Goal: Transaction & Acquisition: Purchase product/service

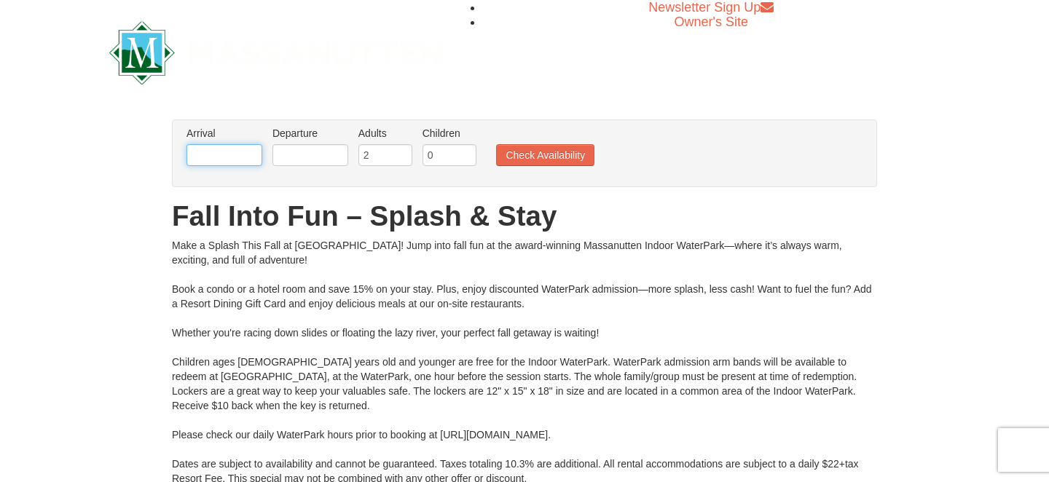
click at [230, 145] on input "text" at bounding box center [225, 155] width 76 height 22
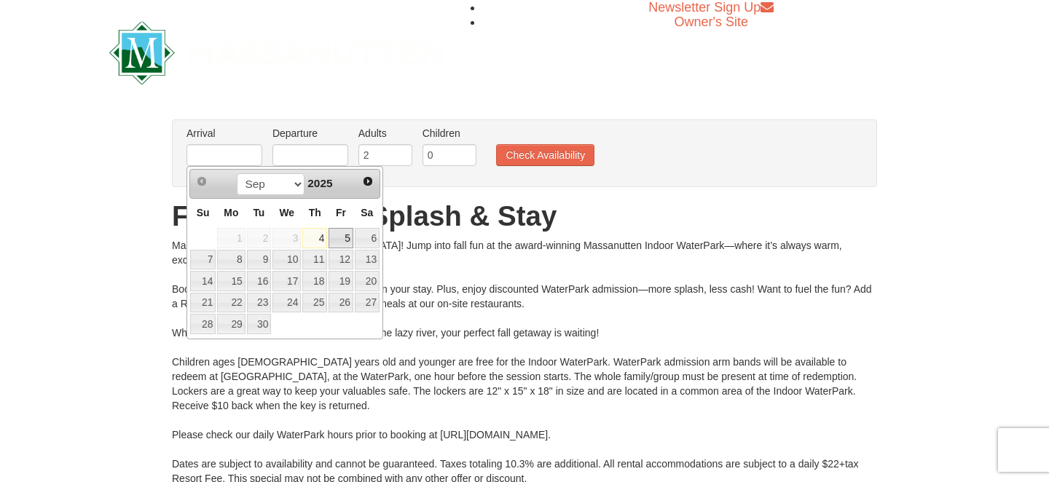
click at [339, 238] on link "5" at bounding box center [341, 238] width 25 height 20
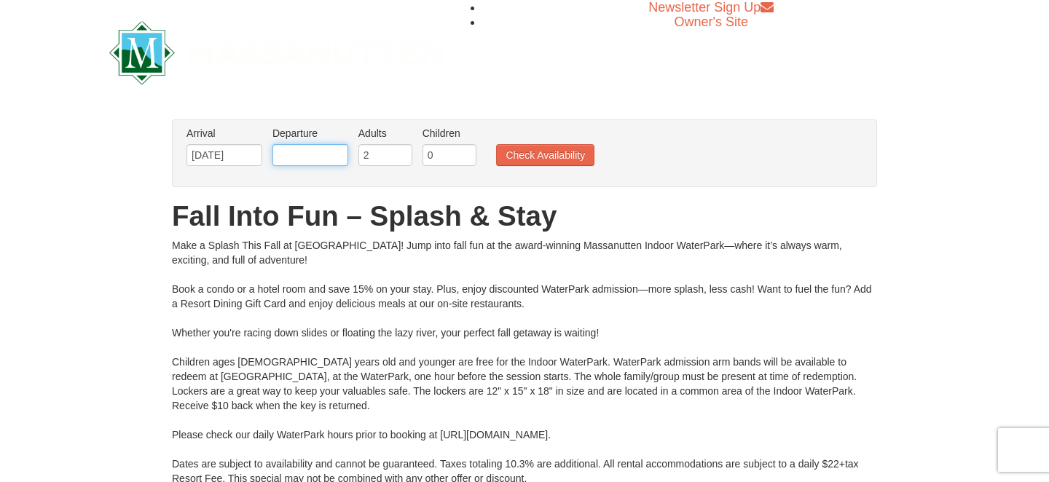
click at [313, 159] on input "text" at bounding box center [311, 155] width 76 height 22
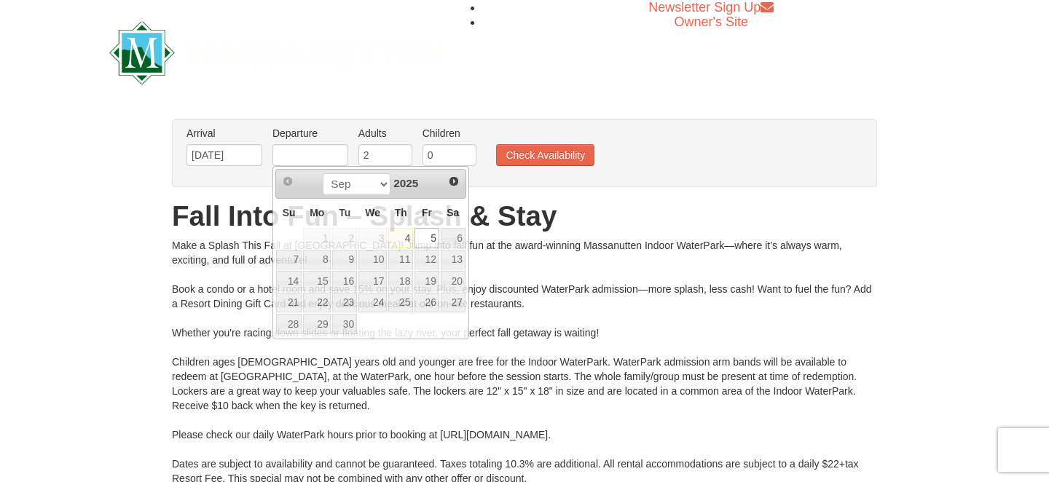
click at [167, 158] on div "× From: To: Adults: 2 Children: 0 Change Arrival Please format dates MM/DD/YYYY…" at bounding box center [524, 347] width 735 height 454
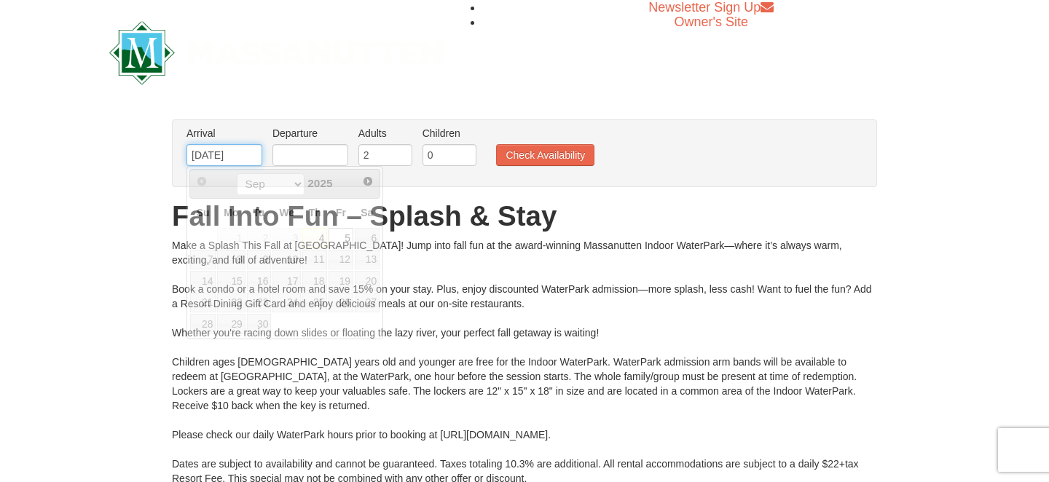
click at [216, 154] on input "09/05/2025" at bounding box center [225, 155] width 76 height 22
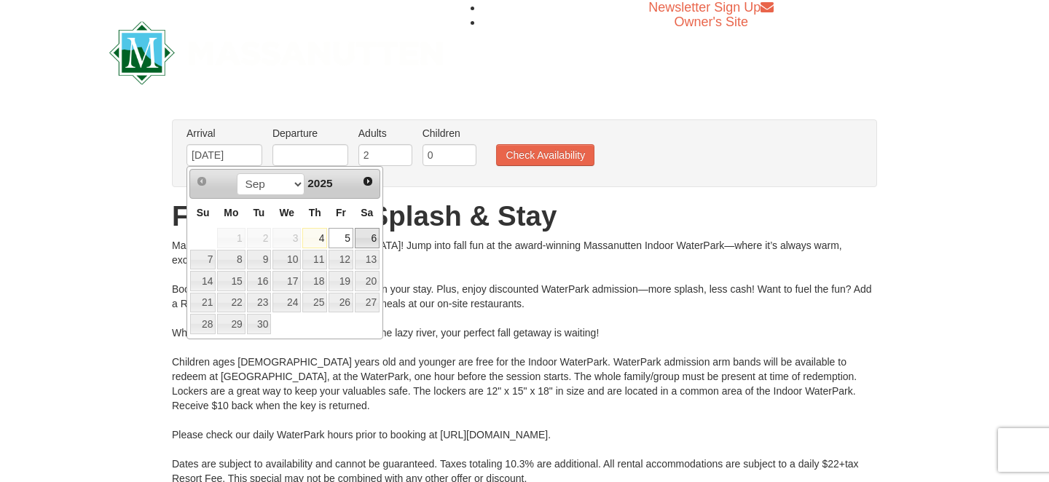
click at [374, 240] on link "6" at bounding box center [367, 238] width 25 height 20
type input "[DATE]"
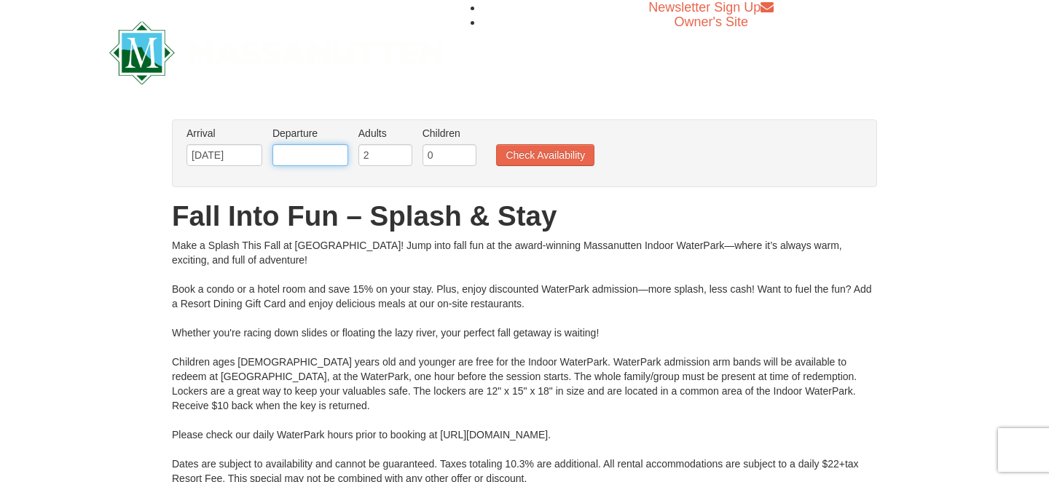
click at [303, 159] on input "text" at bounding box center [311, 155] width 76 height 22
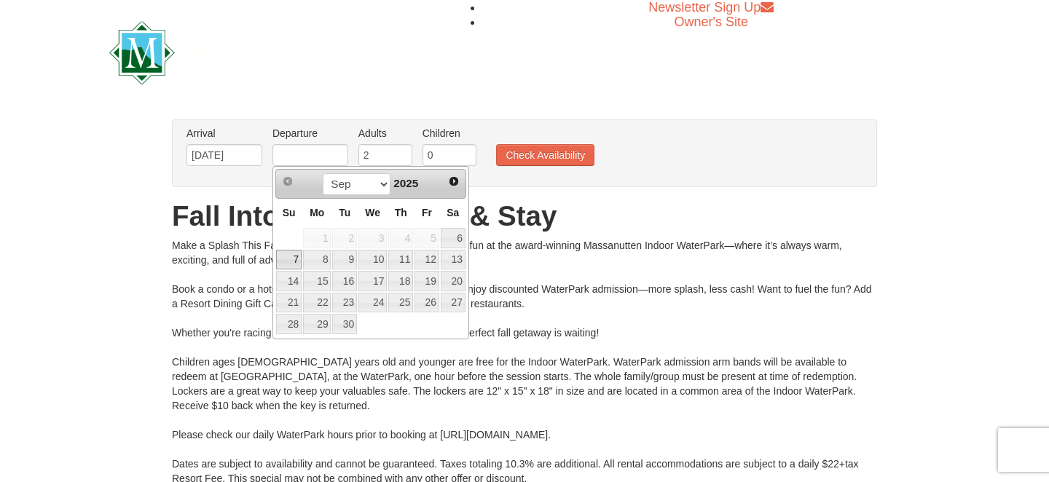
click at [290, 265] on link "7" at bounding box center [289, 260] width 26 height 20
type input "09/07/2025"
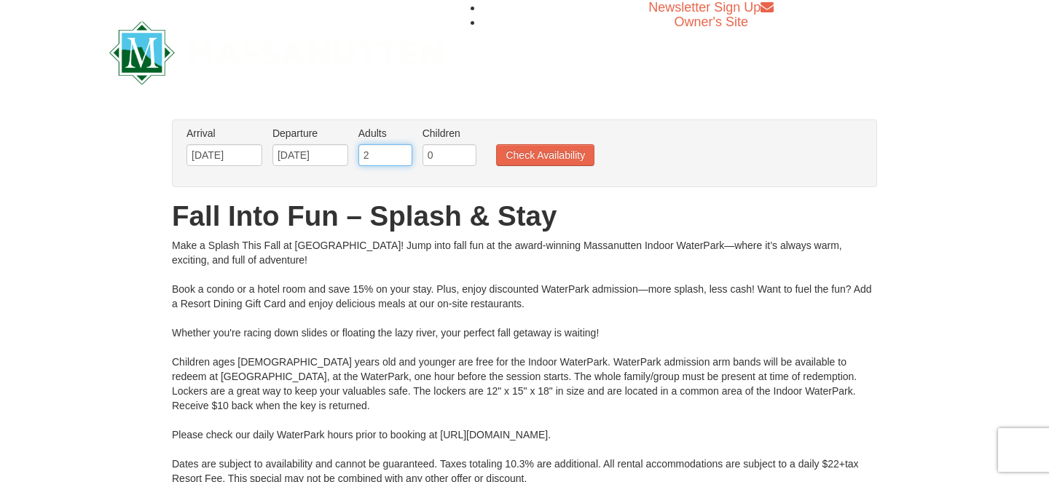
click at [386, 160] on input "2" at bounding box center [386, 155] width 54 height 22
click at [468, 154] on input "1" at bounding box center [450, 155] width 54 height 22
type input "2"
click at [468, 154] on input "2" at bounding box center [450, 155] width 54 height 22
click at [492, 106] on div "× From: To: Adults: 2 Children: 0 Change Arrival Please format dates MM/DD/YYYY…" at bounding box center [524, 346] width 1049 height 483
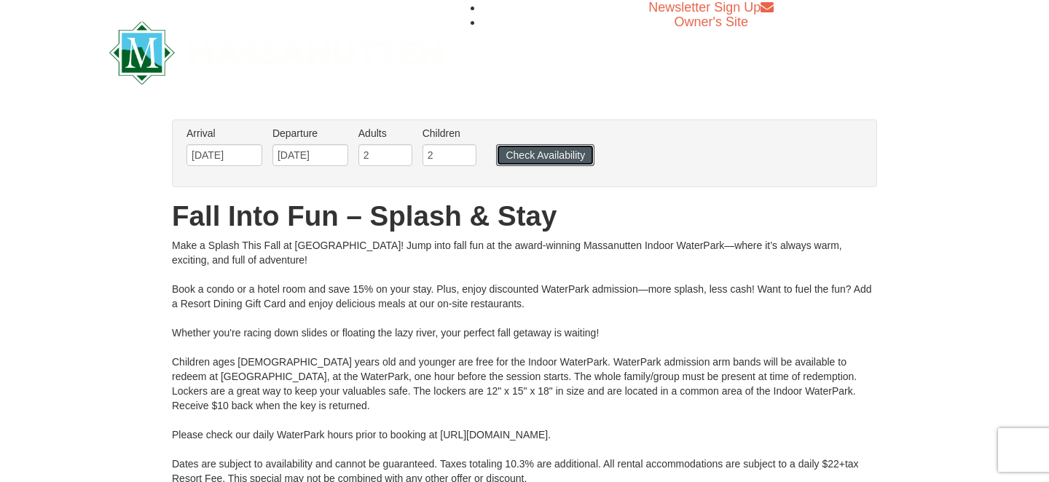
click at [563, 160] on button "Check Availability" at bounding box center [545, 155] width 98 height 22
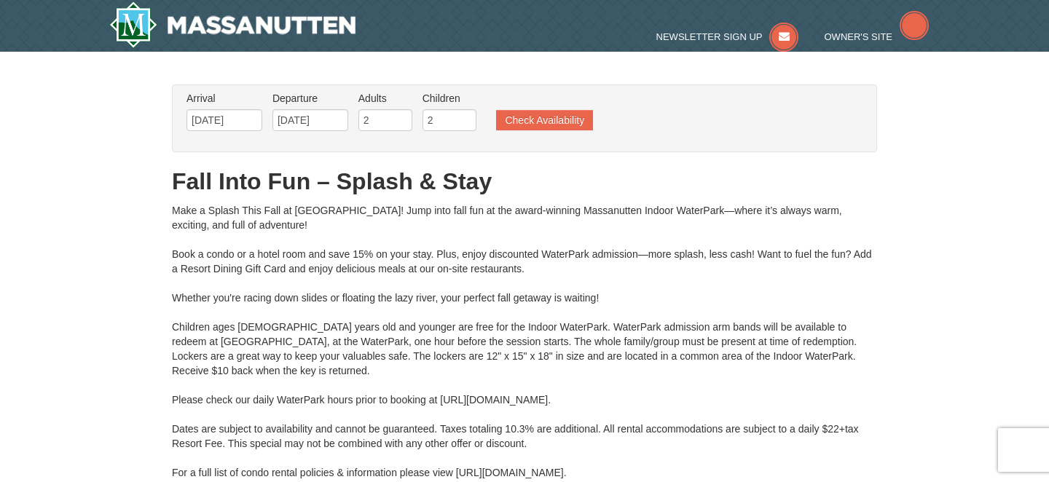
type input "[DATE]"
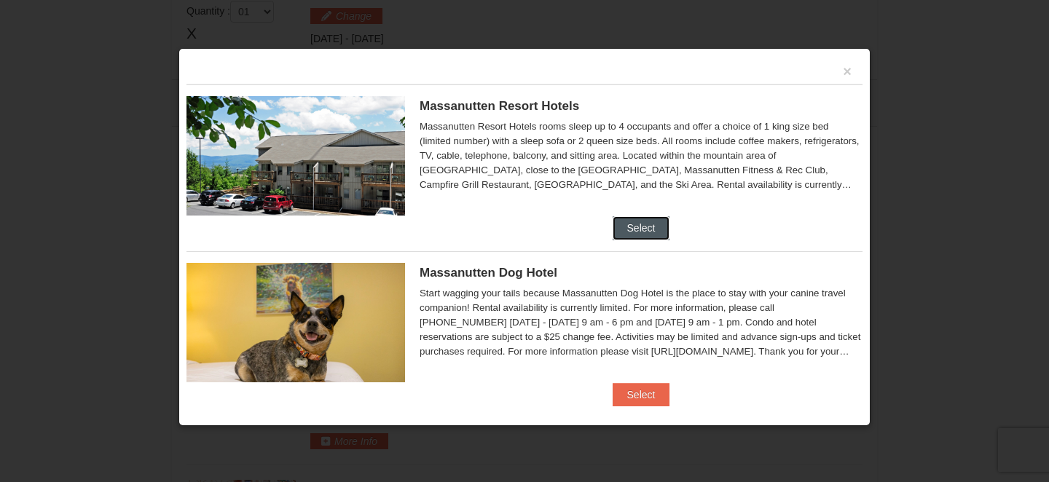
click at [641, 221] on button "Select" at bounding box center [642, 227] width 58 height 23
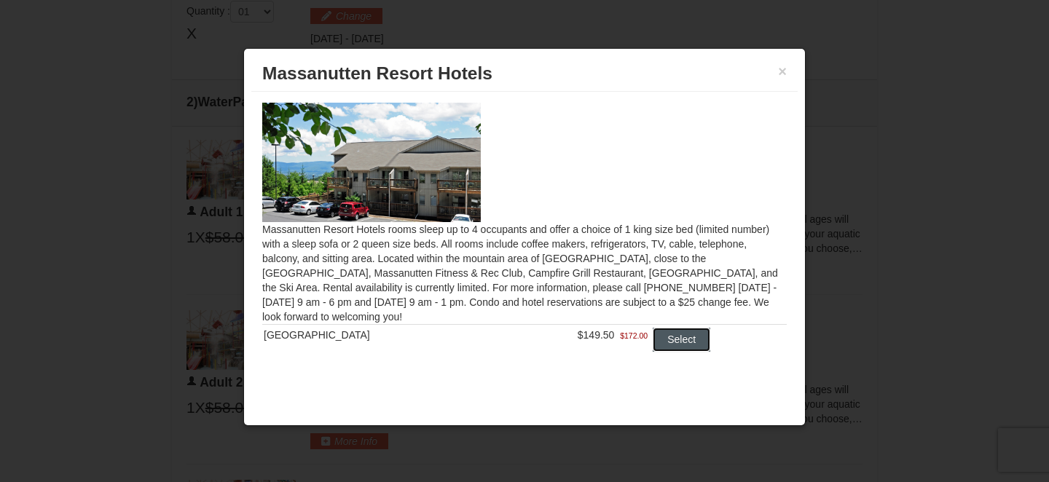
click at [670, 338] on button "Select" at bounding box center [682, 339] width 58 height 23
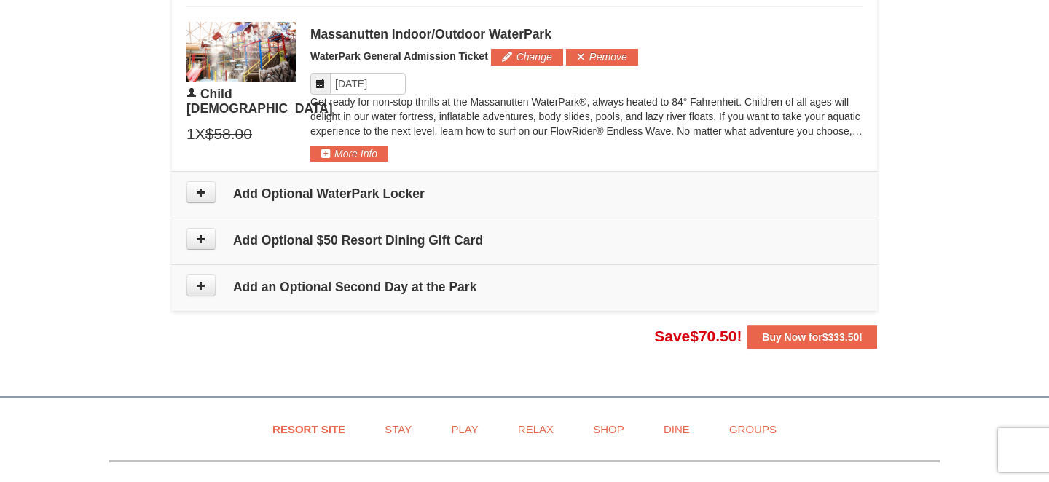
scroll to position [1314, 0]
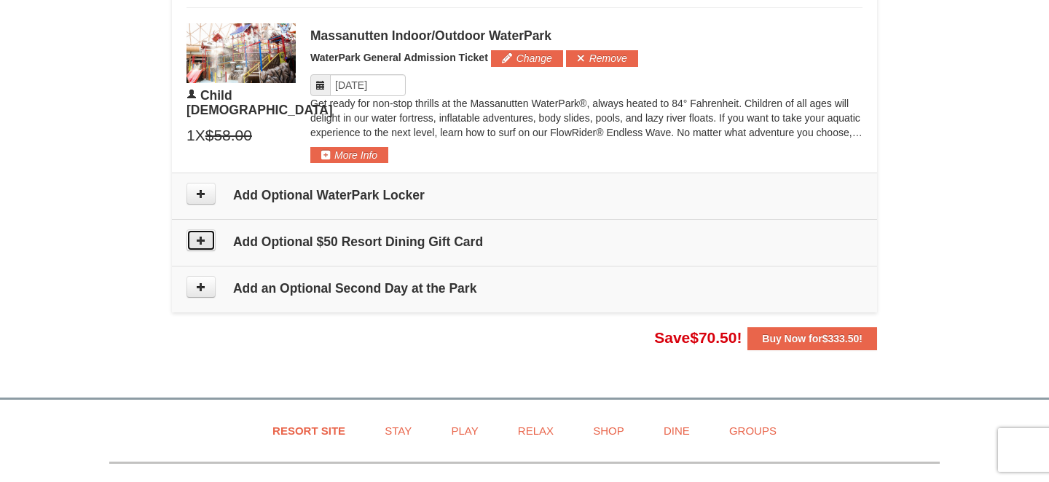
click at [200, 240] on icon at bounding box center [201, 240] width 10 height 10
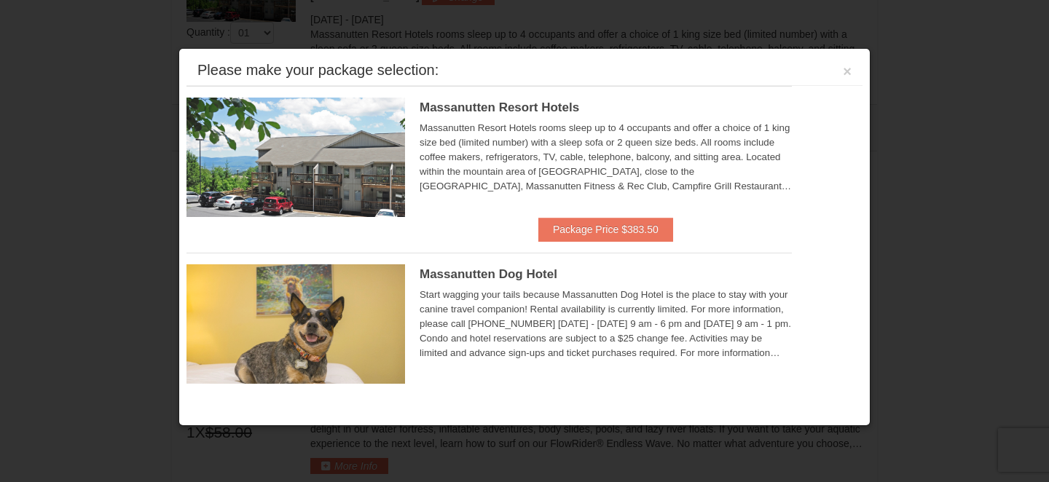
scroll to position [624, 0]
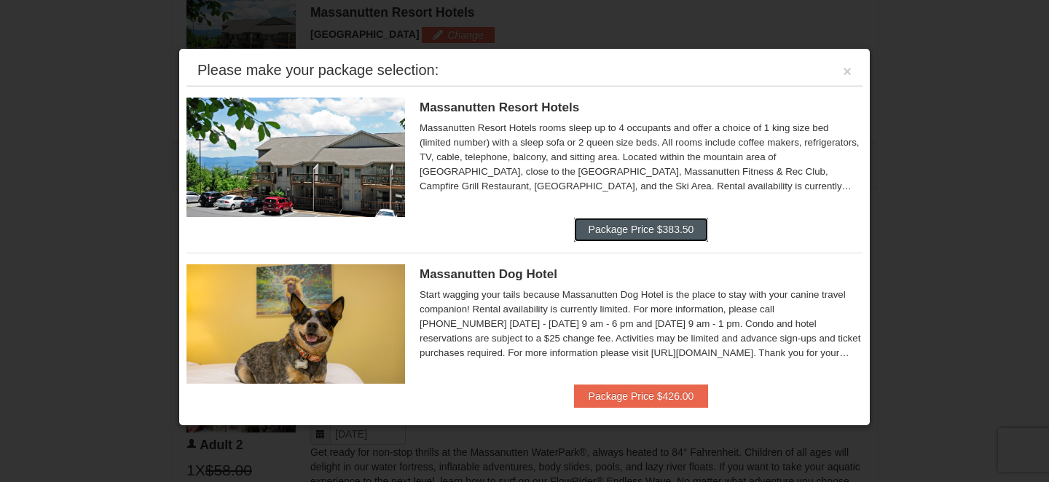
click at [673, 225] on button "Package Price $383.50" at bounding box center [641, 229] width 135 height 23
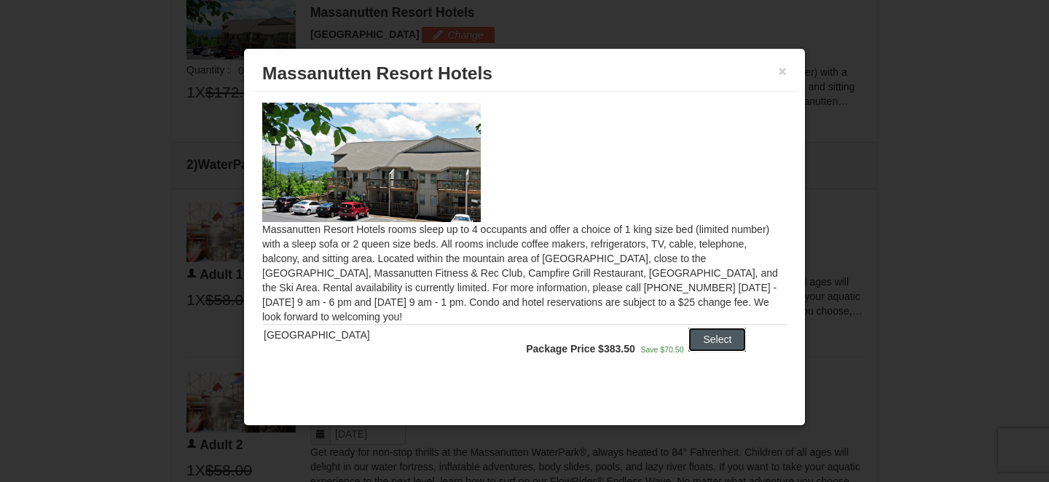
click at [729, 338] on button "Select" at bounding box center [718, 339] width 58 height 23
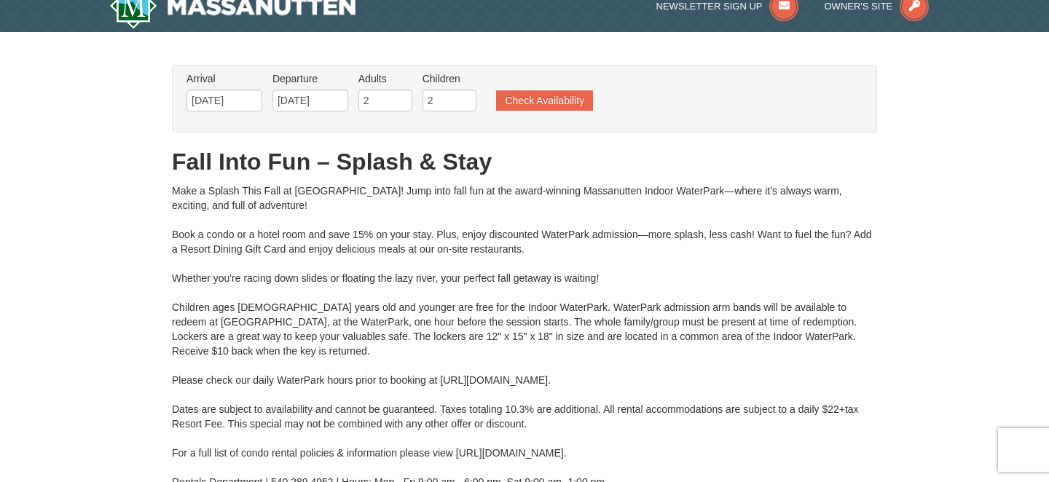
scroll to position [0, 0]
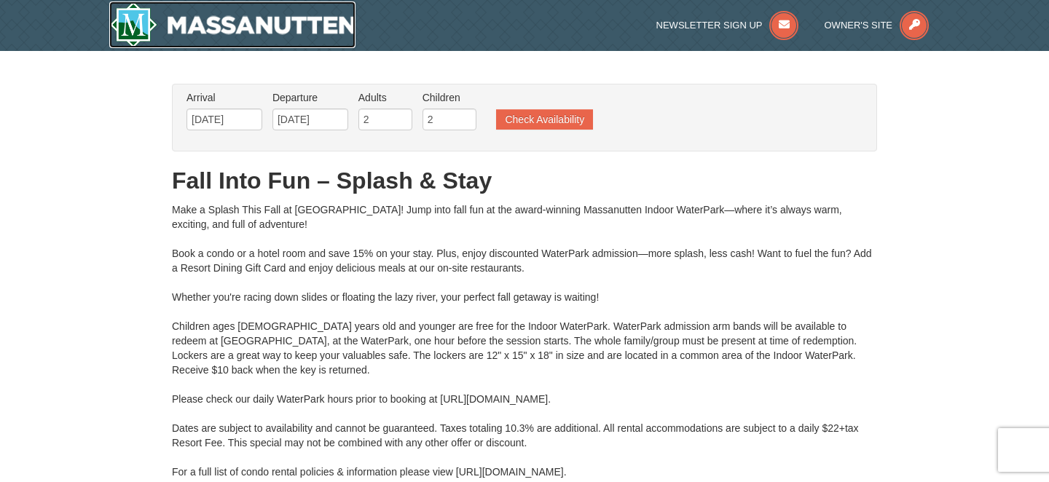
click at [143, 29] on img at bounding box center [232, 24] width 246 height 47
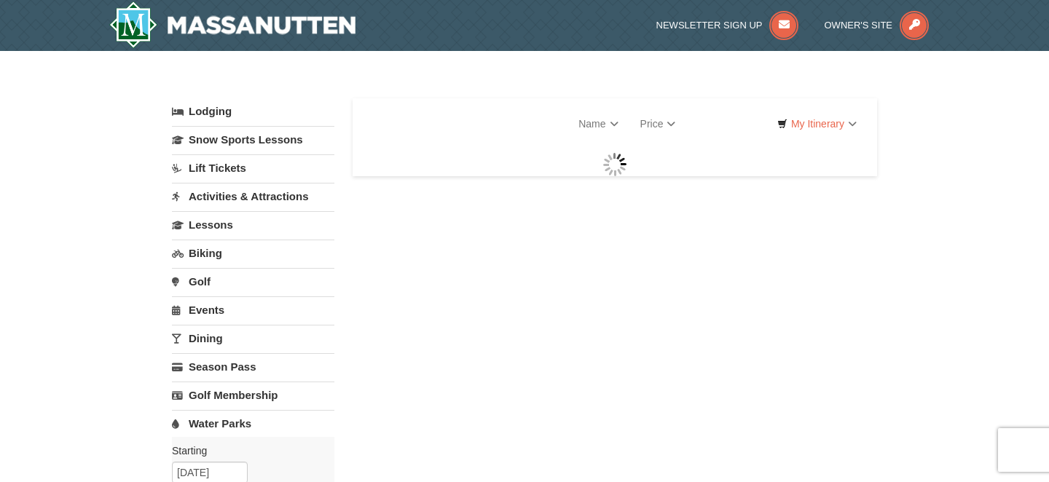
select select "9"
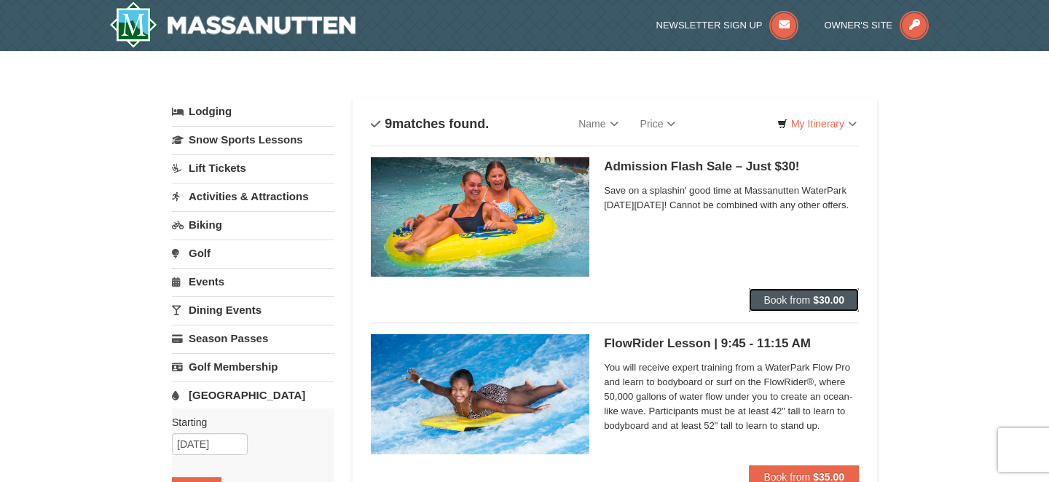
click at [788, 302] on span "Book from" at bounding box center [787, 300] width 47 height 12
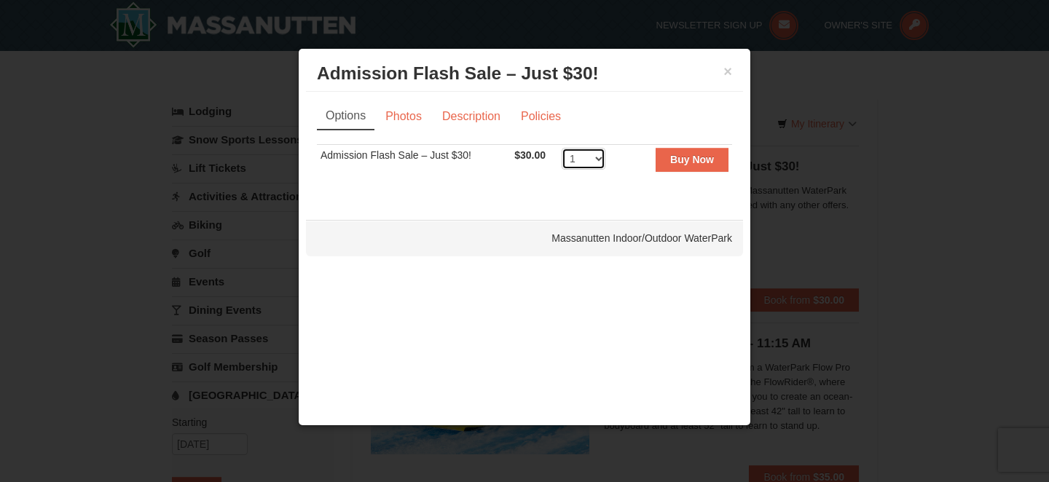
click at [601, 155] on select "1 2 3 4 5 6 7 8 9 10 11 12 13 14 15 16 17 18 19 20 21 22 23 24 25 26 27 28 29 3…" at bounding box center [584, 159] width 44 height 22
select select "4"
click at [562, 148] on select "1 2 3 4 5 6 7 8 9 10 11 12 13 14 15 16 17 18 19 20 21 22 23 24 25 26 27 28 29 3…" at bounding box center [584, 159] width 44 height 22
click at [697, 201] on div "Options Photos Description Policies Sorry, no matches found. Please remove some…" at bounding box center [524, 149] width 437 height 114
click at [700, 168] on button "Buy Now" at bounding box center [692, 159] width 73 height 23
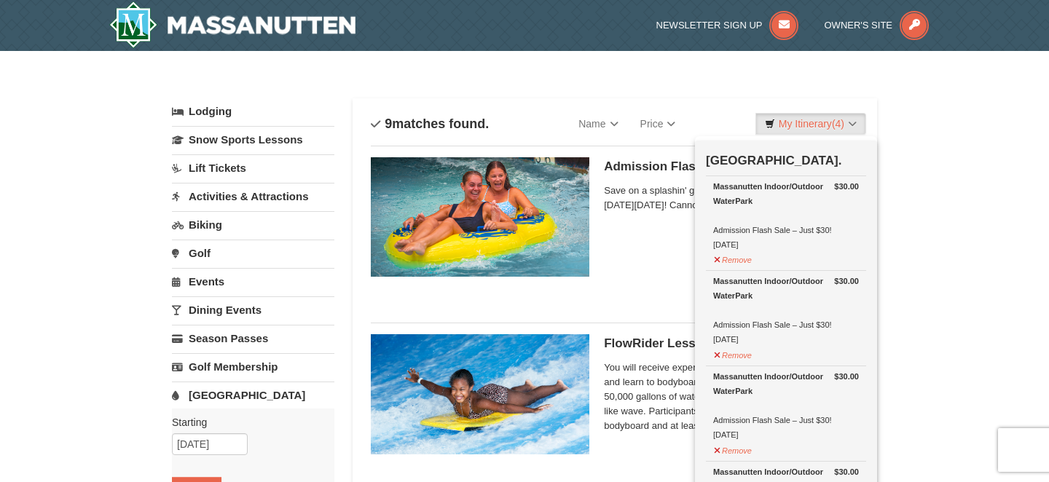
click at [671, 259] on div "Admission Flash Sale – Just $30! Massanutten Indoor/Outdoor WaterPark Save on a…" at bounding box center [731, 222] width 255 height 131
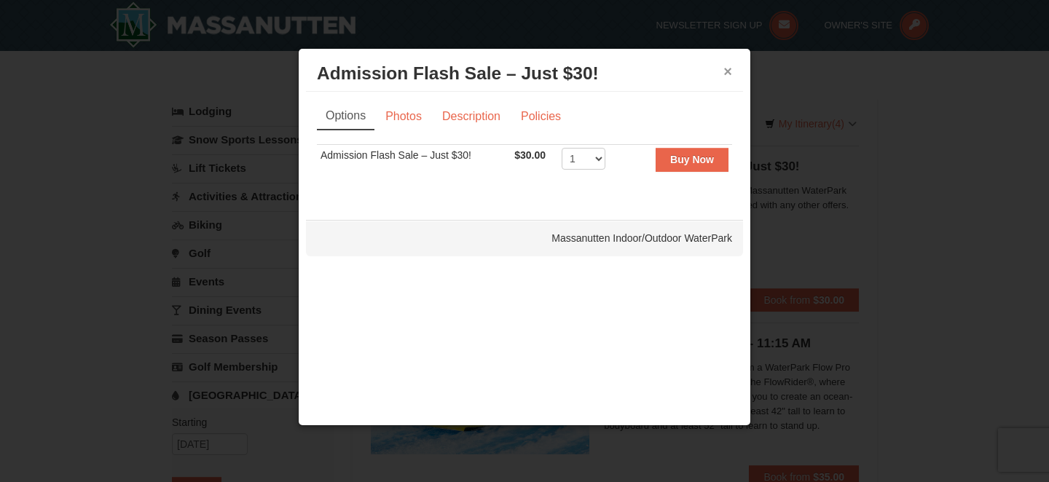
click at [726, 75] on button "×" at bounding box center [728, 71] width 9 height 15
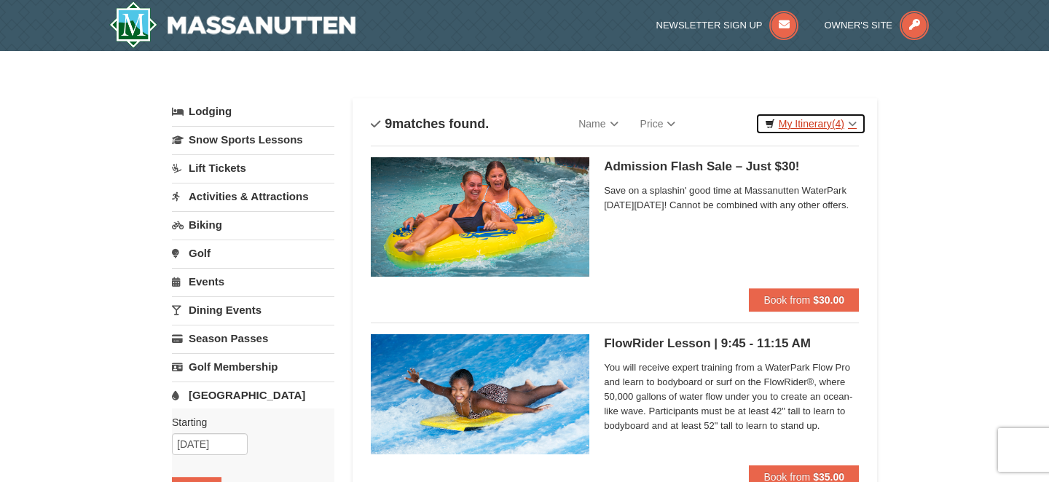
click at [839, 120] on span "(4)" at bounding box center [838, 124] width 12 height 12
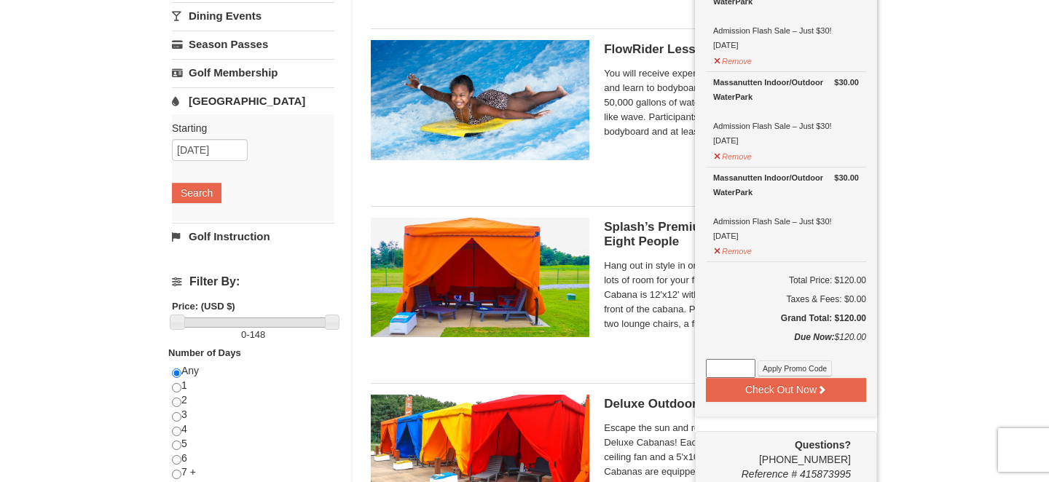
scroll to position [326, 0]
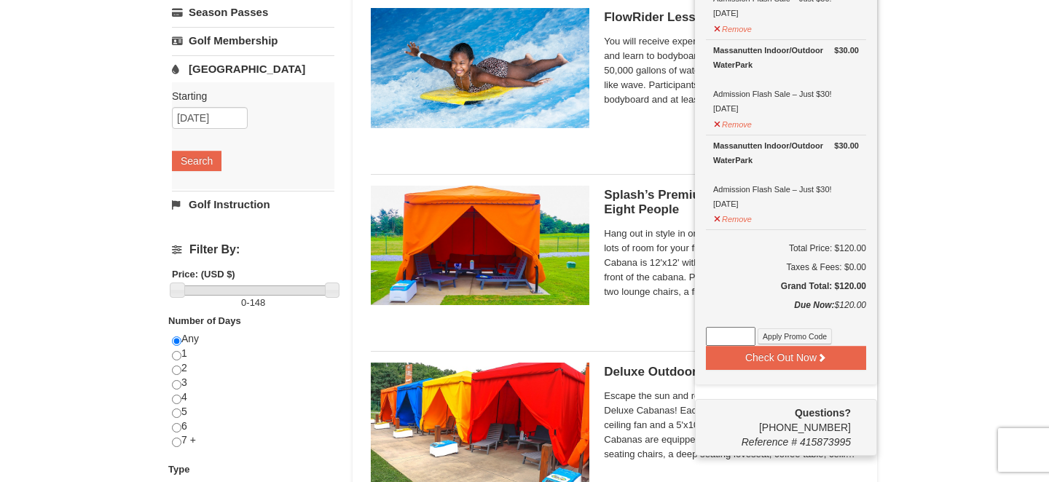
click at [726, 339] on input at bounding box center [731, 336] width 50 height 19
type input "ESCAPE25"
click at [800, 329] on button "Apply Promo Code" at bounding box center [795, 337] width 74 height 16
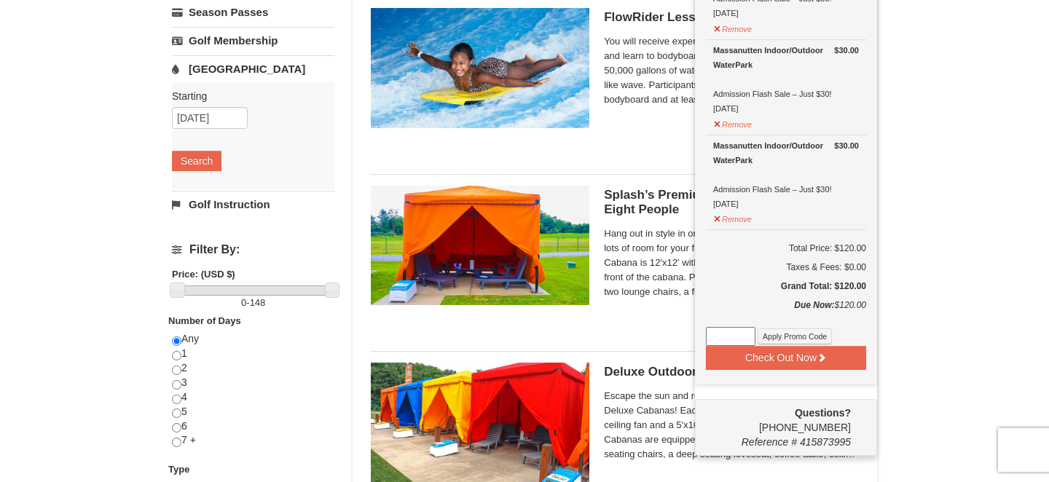
click at [729, 329] on input at bounding box center [731, 336] width 50 height 19
type input "ESCAPE25"
click at [785, 335] on button "Apply Promo Code" at bounding box center [795, 337] width 74 height 16
click at [728, 339] on input at bounding box center [731, 336] width 50 height 19
click at [722, 339] on input at bounding box center [731, 336] width 50 height 19
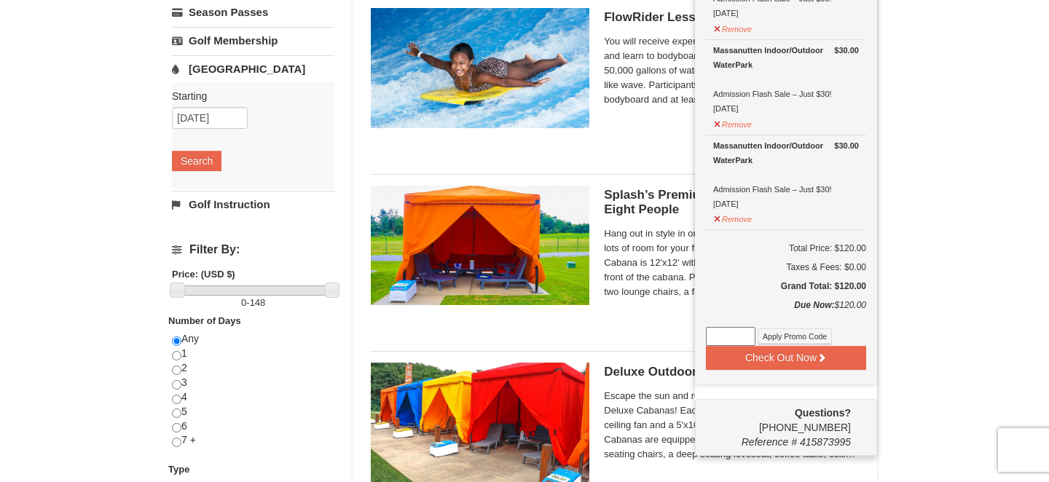
paste input "GoDukes25"
type input "GoDukes25"
click at [785, 337] on button "Apply Promo Code" at bounding box center [795, 337] width 74 height 16
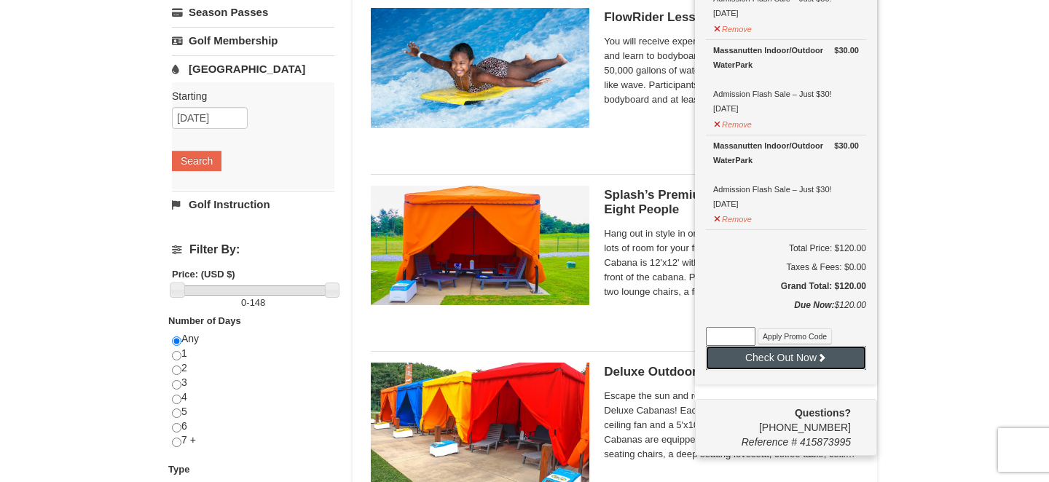
click at [767, 361] on button "Check Out Now" at bounding box center [786, 357] width 160 height 23
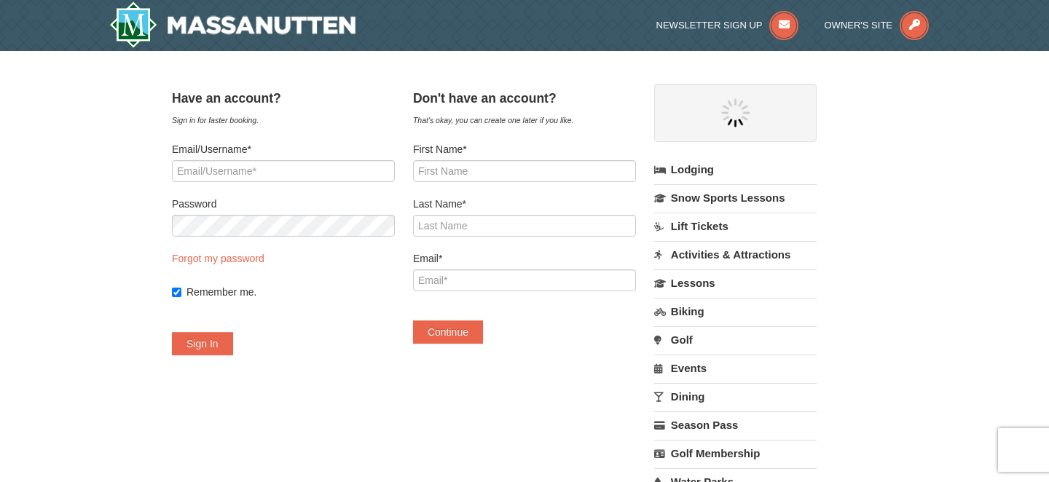
select select "9"
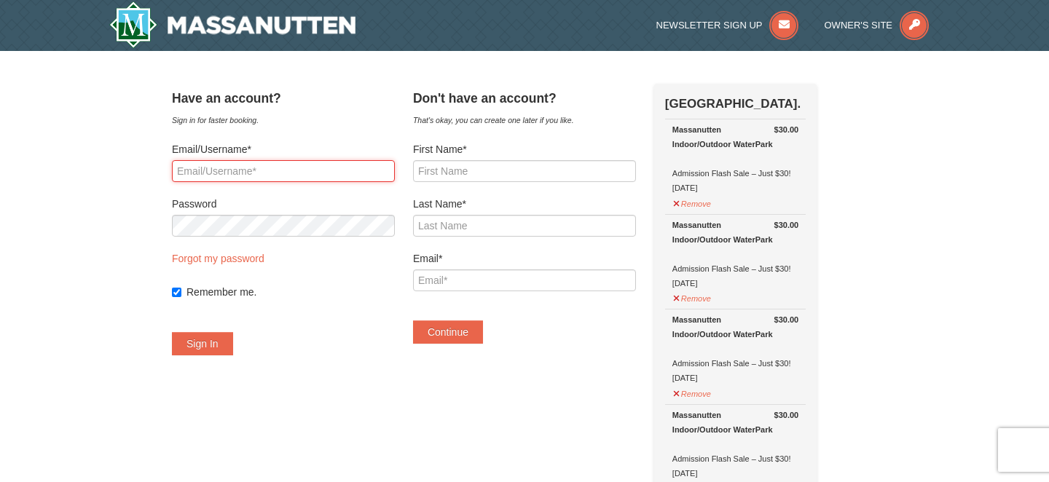
click at [252, 173] on input "Email/Username*" at bounding box center [283, 171] width 223 height 22
type input "c"
type input "plasterchase@gmail.com"
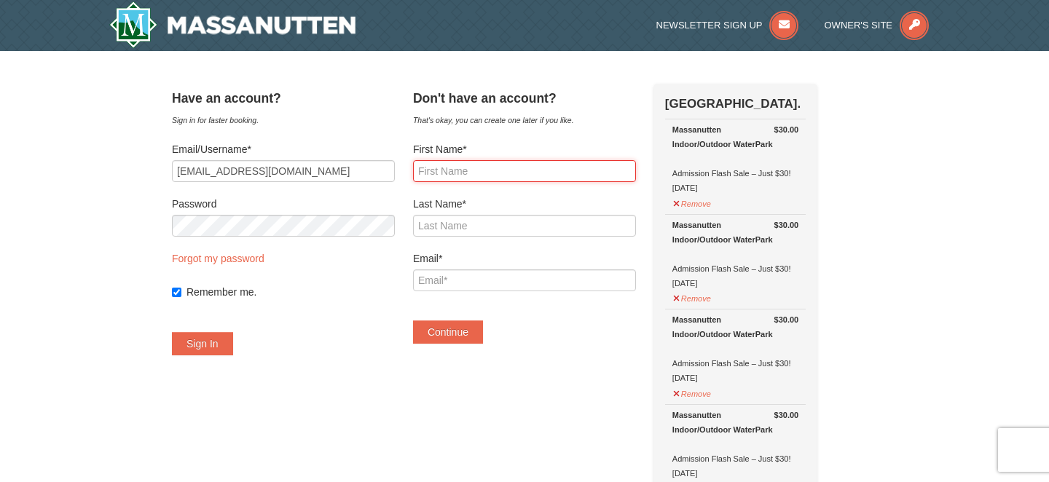
click at [456, 170] on input "First Name*" at bounding box center [524, 171] width 223 height 22
type input "Chase"
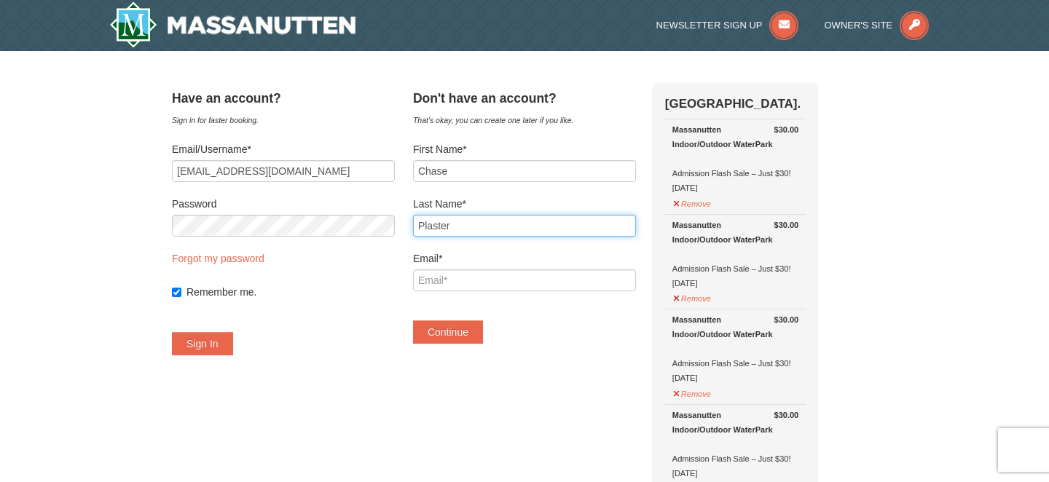
type input "Plaster"
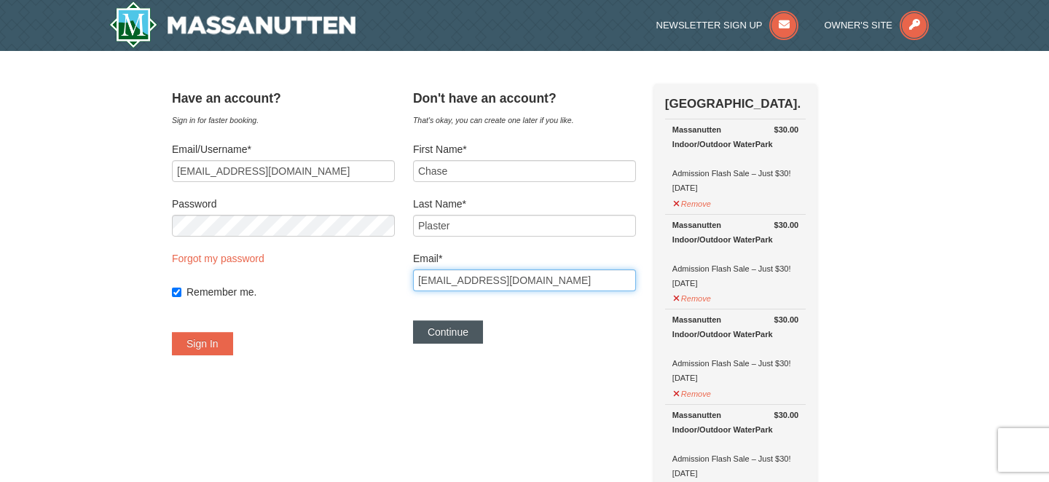
type input "plasterchase@gmail.com"
click at [469, 323] on button "Continue" at bounding box center [448, 332] width 70 height 23
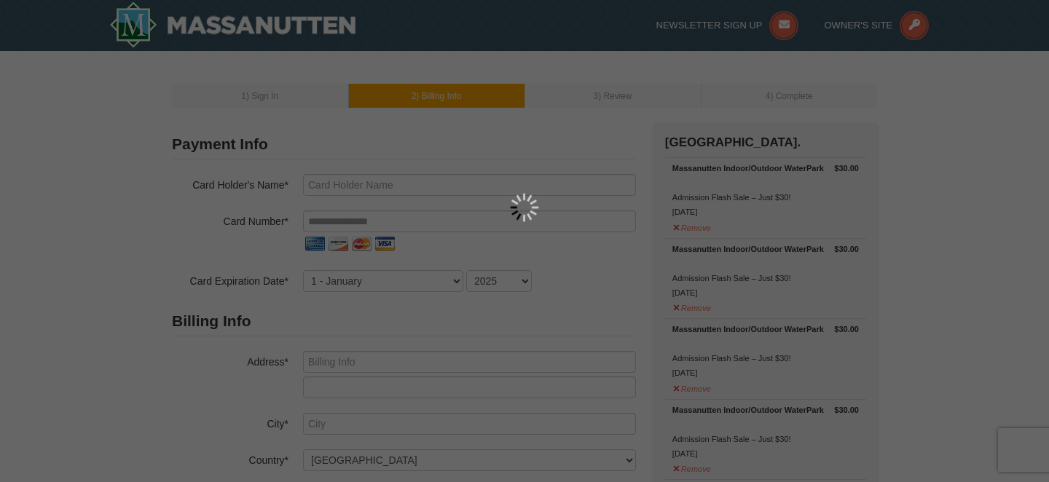
type input "Chase Plaster"
type input "[EMAIL_ADDRESS][DOMAIN_NAME]"
select select "9"
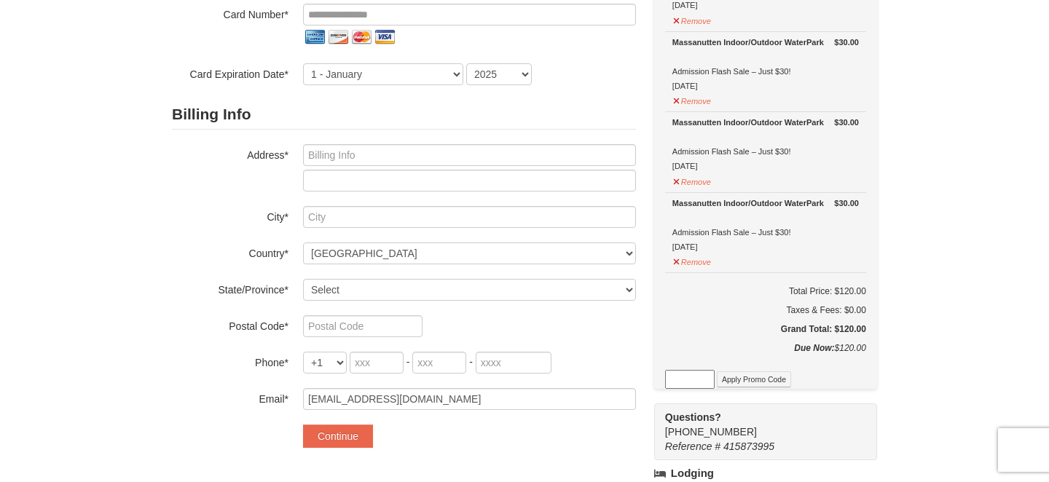
scroll to position [159, 0]
